Goal: Find contact information: Find contact information

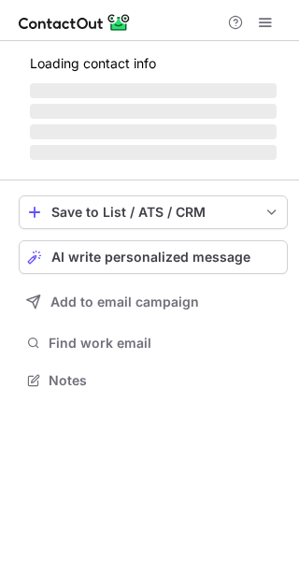
scroll to position [391, 299]
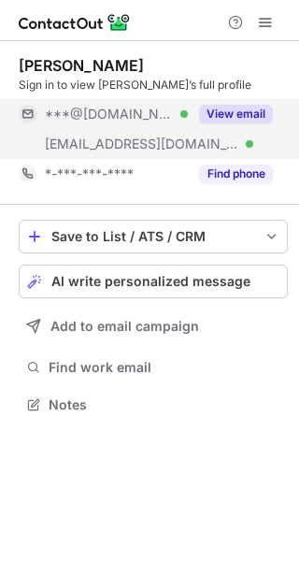
click at [232, 116] on button "View email" at bounding box center [236, 114] width 74 height 19
